Goal: Find specific page/section: Find specific page/section

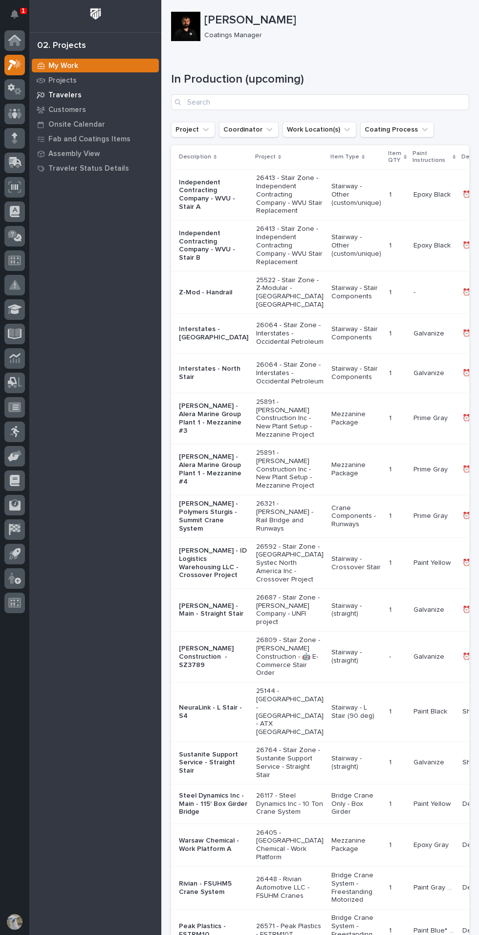
click at [42, 94] on icon at bounding box center [41, 95] width 9 height 7
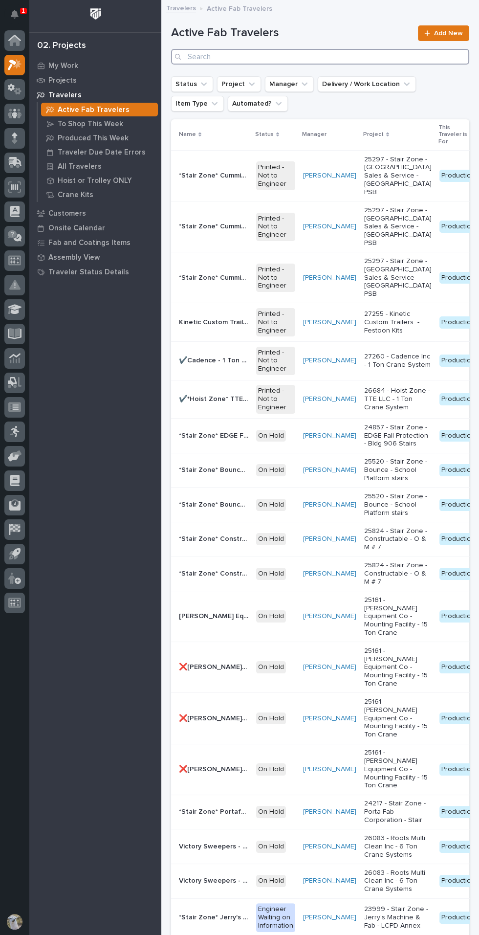
click at [217, 56] on input "Search" at bounding box center [320, 57] width 298 height 16
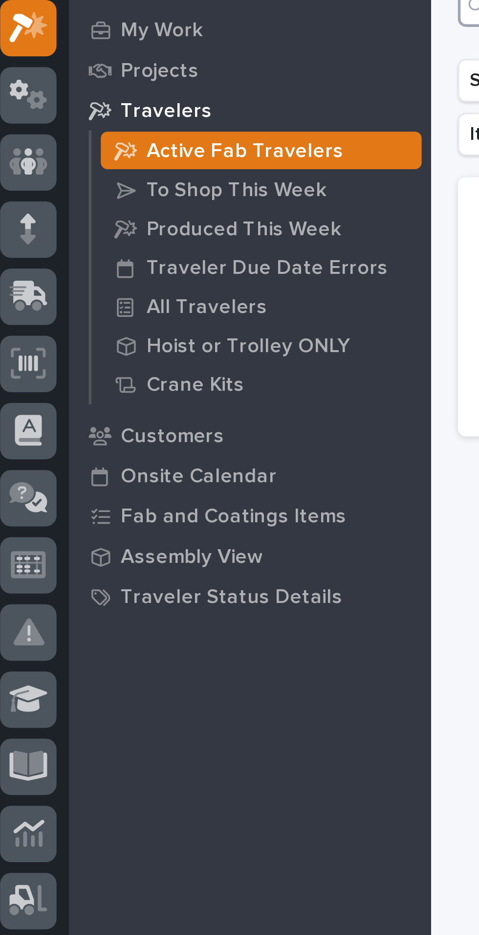
type input "491"
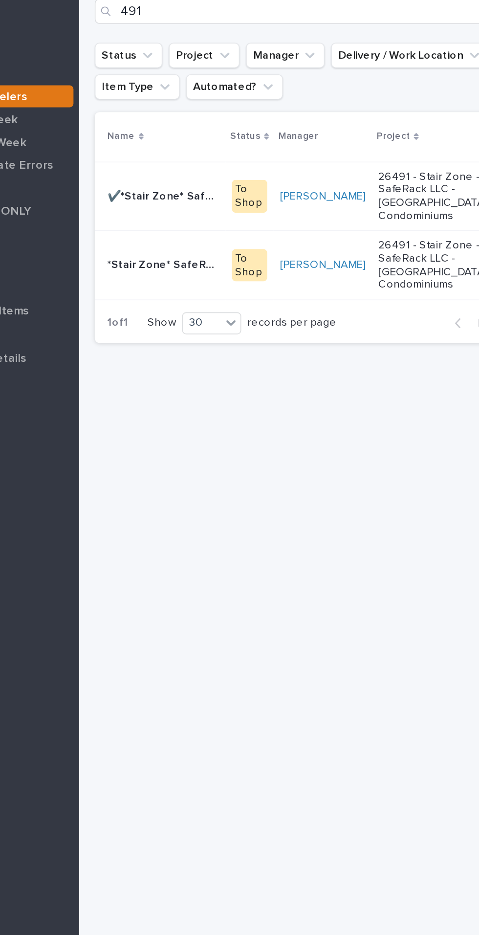
click at [206, 176] on p "✔️*Stair Zone* SafeRack - [GEOGRAPHIC_DATA] Condominiums - X-Bracing" at bounding box center [214, 171] width 71 height 10
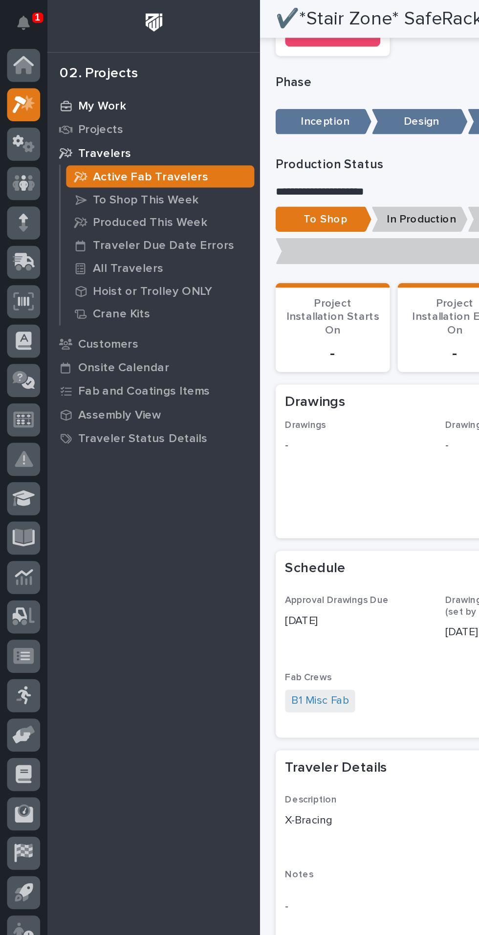
click at [58, 66] on p "My Work" at bounding box center [63, 66] width 30 height 9
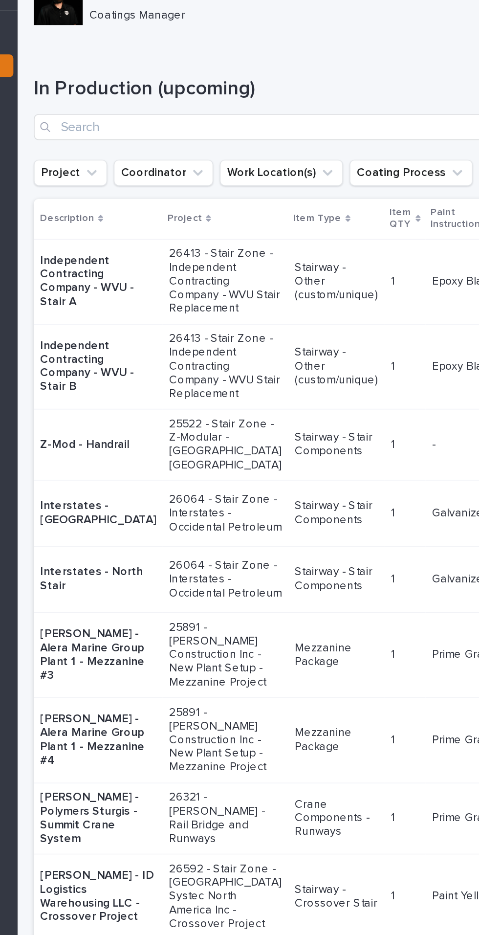
click at [252, 199] on p "26413 - Stair Zone - Independent Contracting Company - WVU Stair Replacement" at bounding box center [285, 194] width 67 height 41
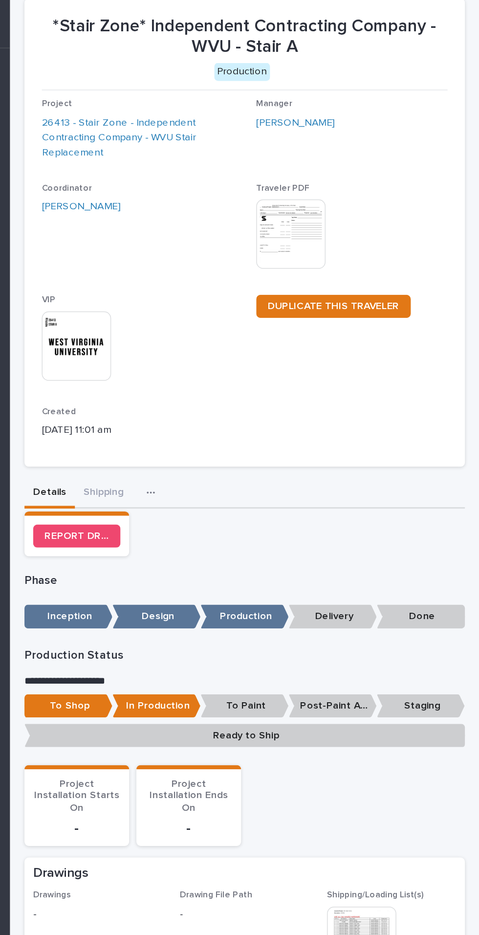
scroll to position [44, 0]
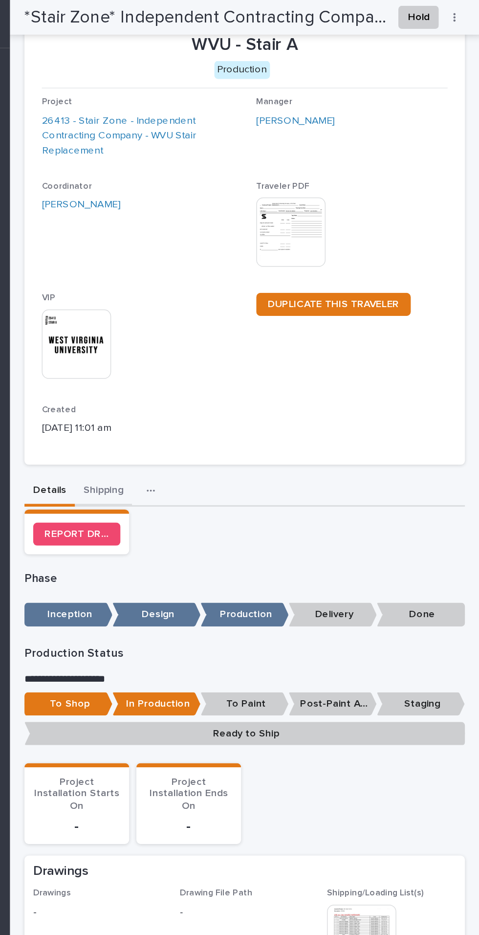
click at [218, 321] on div "**********" at bounding box center [320, 634] width 298 height 1288
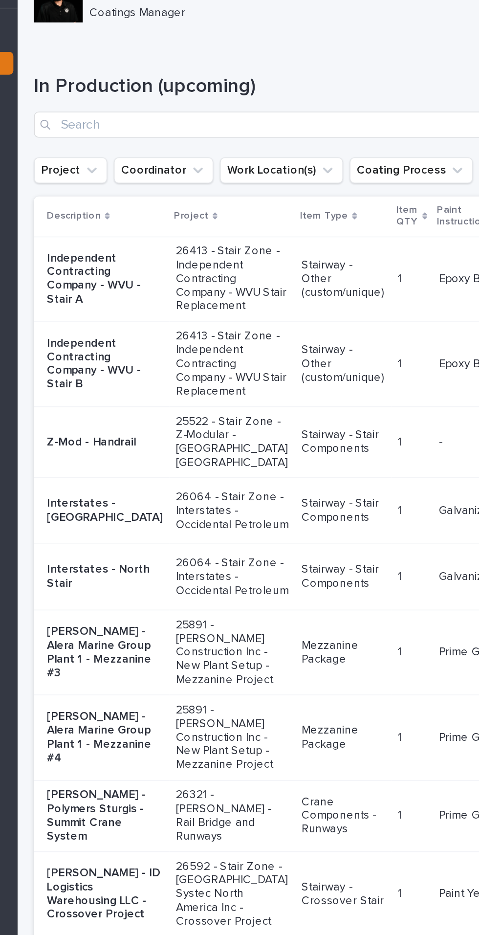
click at [204, 262] on p "Independent Contracting Company - WVU - Stair B" at bounding box center [213, 245] width 69 height 33
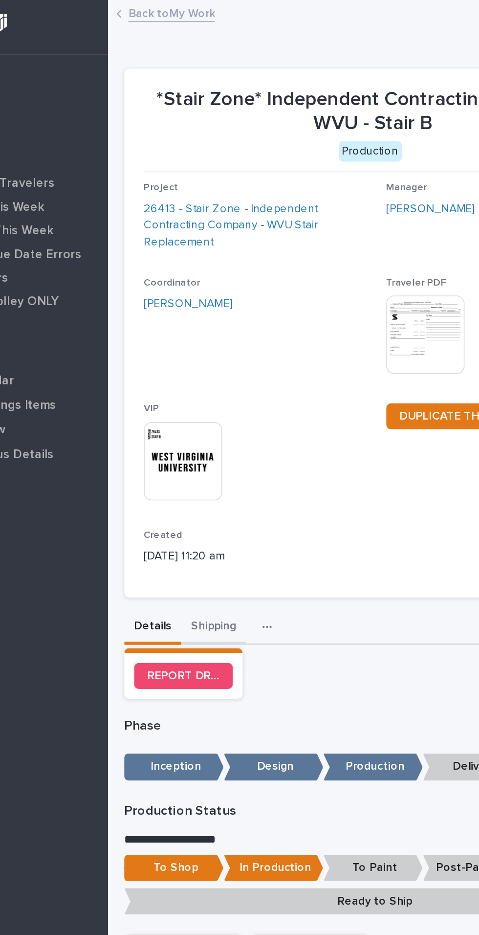
click at [227, 366] on button "Shipping" at bounding box center [224, 376] width 39 height 21
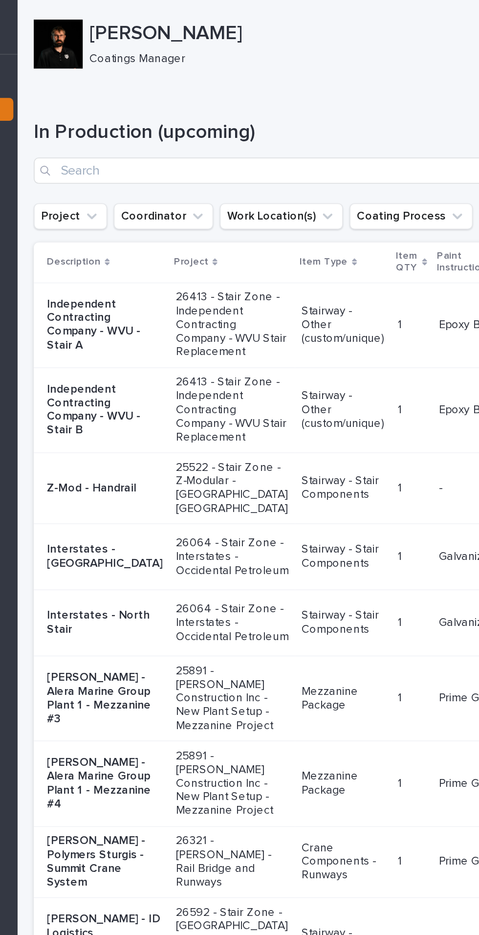
click at [198, 204] on p "Independent Contracting Company - WVU - Stair A" at bounding box center [213, 194] width 69 height 33
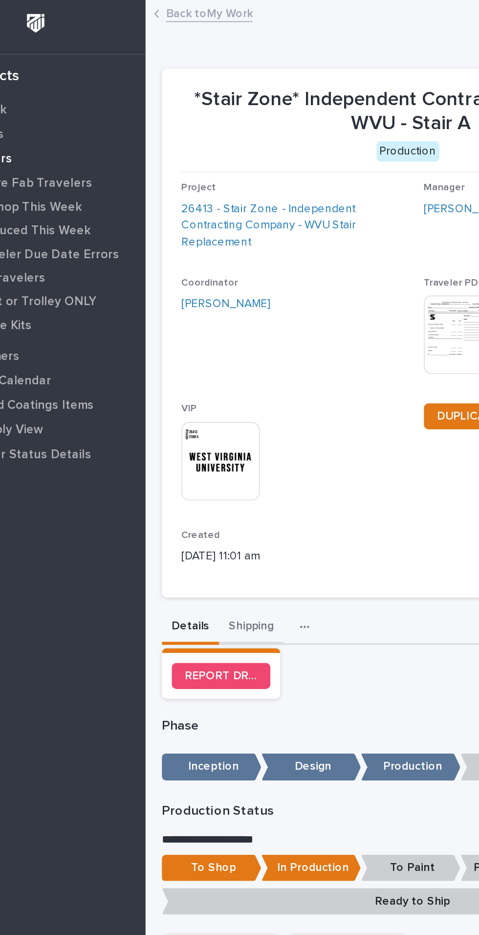
click at [229, 366] on button "Shipping" at bounding box center [224, 376] width 39 height 21
